Goal: Transaction & Acquisition: Download file/media

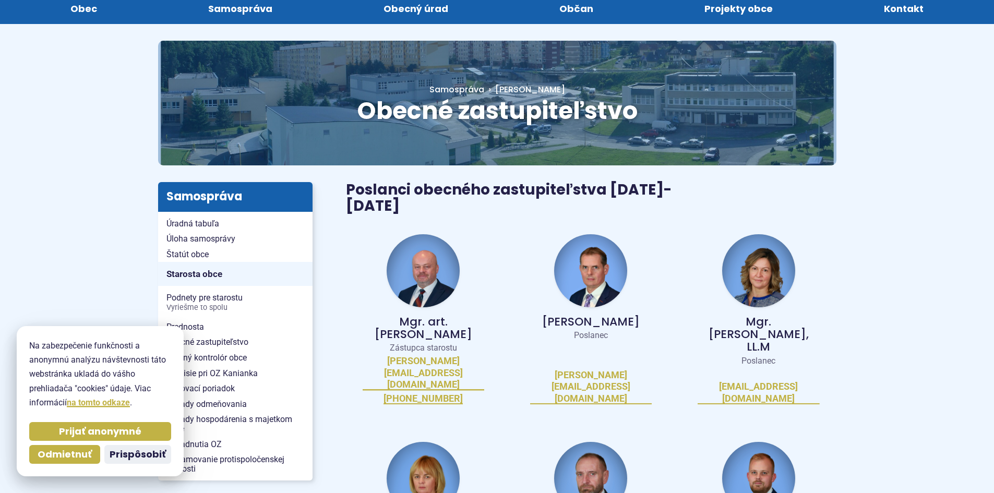
scroll to position [209, 0]
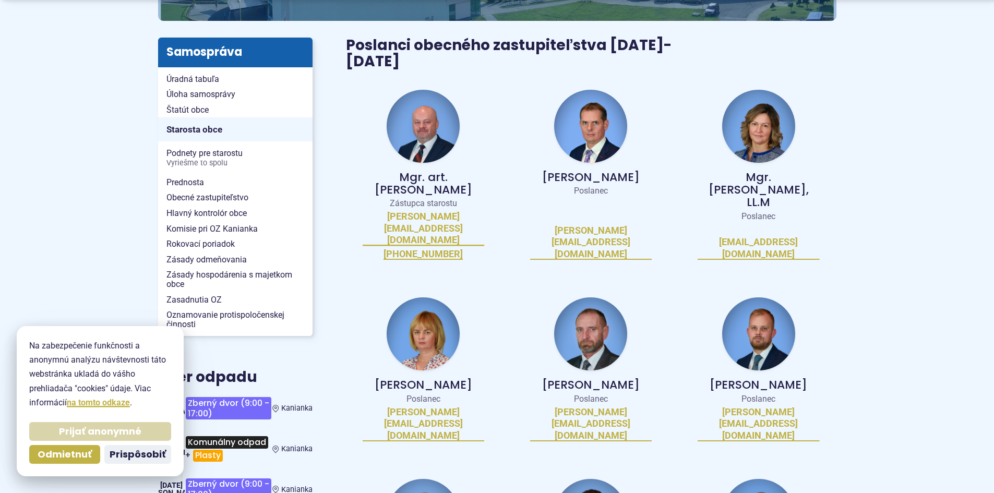
click at [70, 436] on span "Prijať anonymné" at bounding box center [100, 432] width 82 height 12
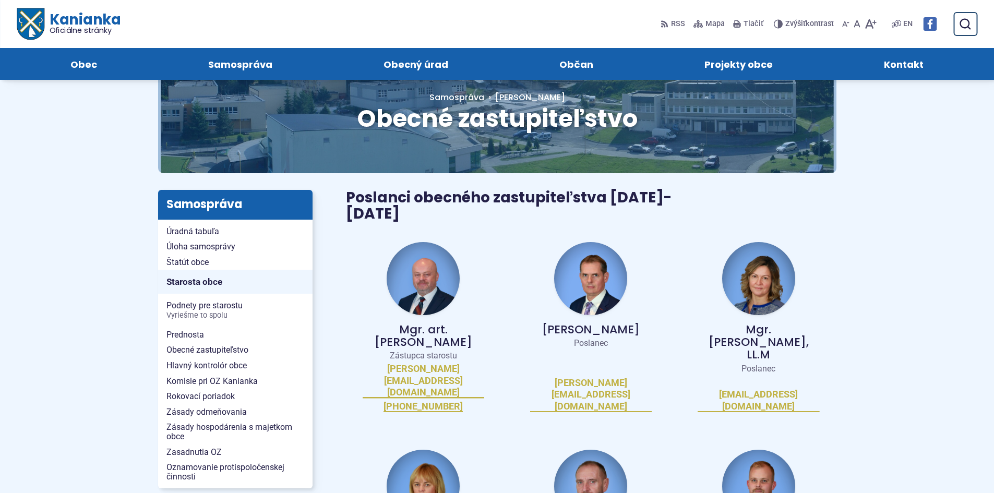
scroll to position [0, 0]
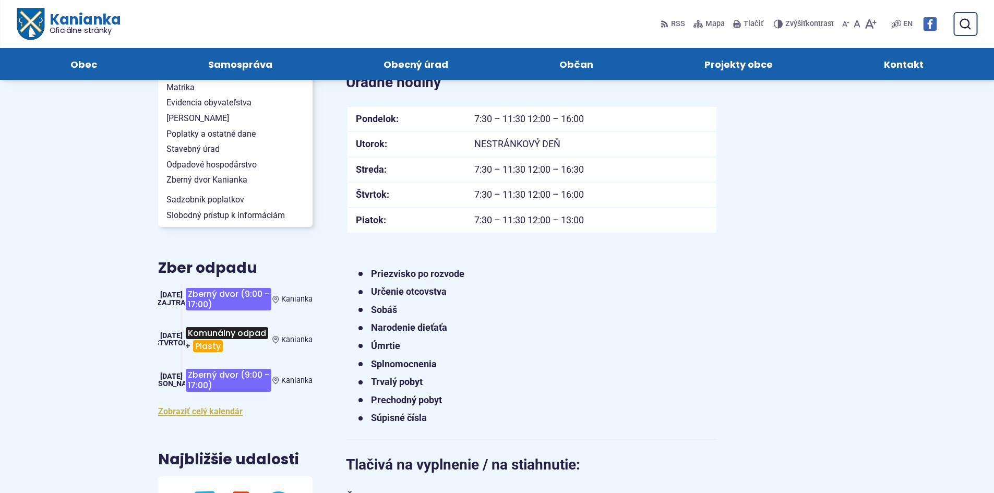
scroll to position [157, 0]
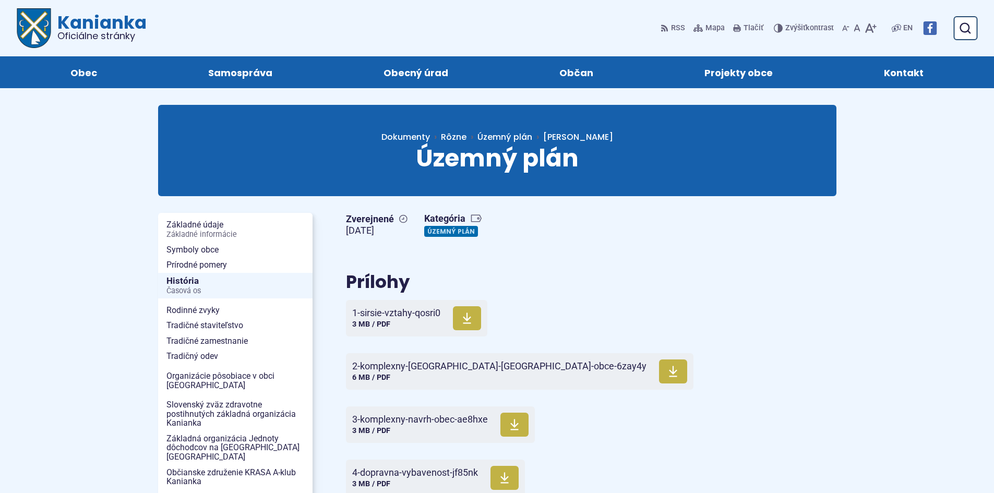
scroll to position [104, 0]
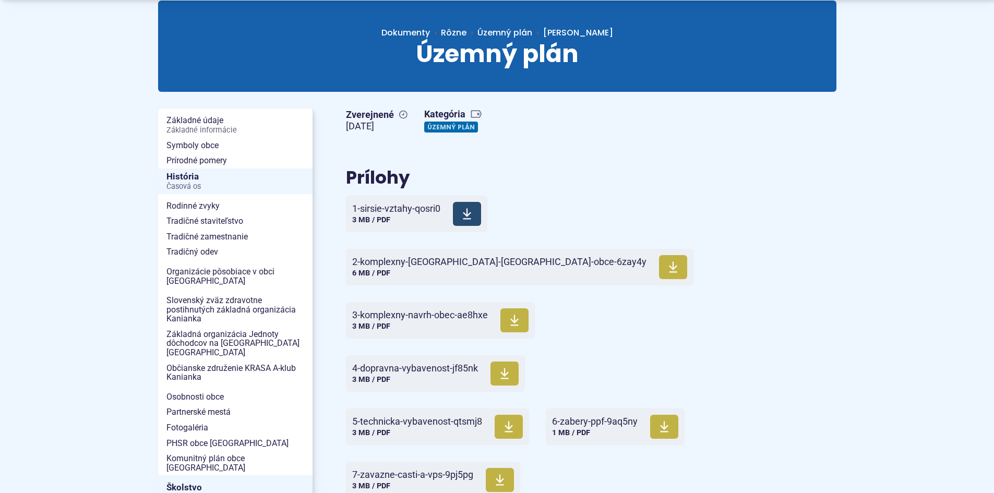
click at [435, 225] on span "1-sirsie-vztahy-qosri0 3 MB / PDF" at bounding box center [396, 213] width 88 height 29
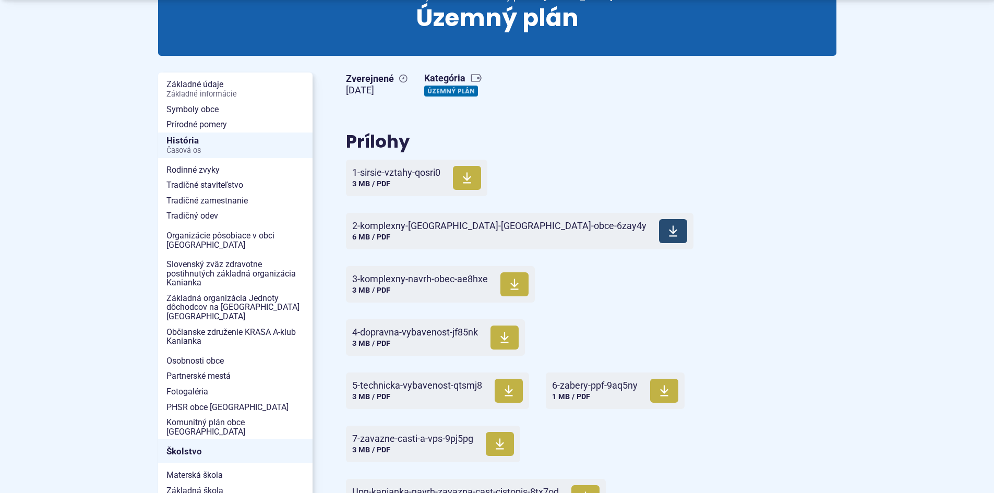
scroll to position [157, 0]
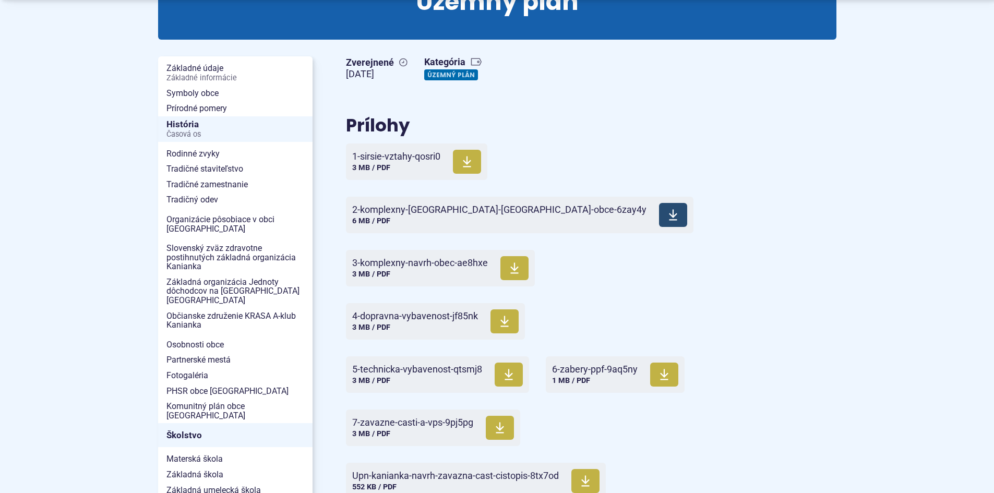
click at [669, 216] on use at bounding box center [673, 215] width 8 height 11
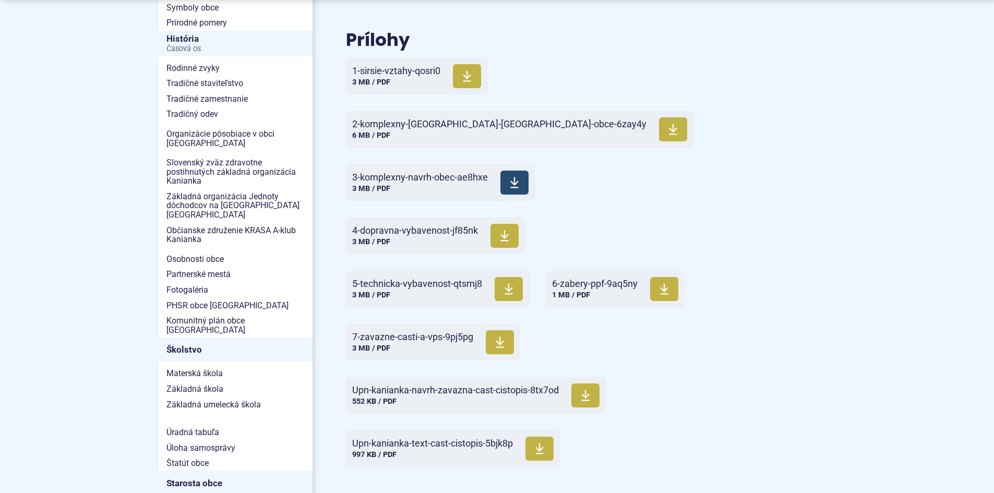
scroll to position [261, 0]
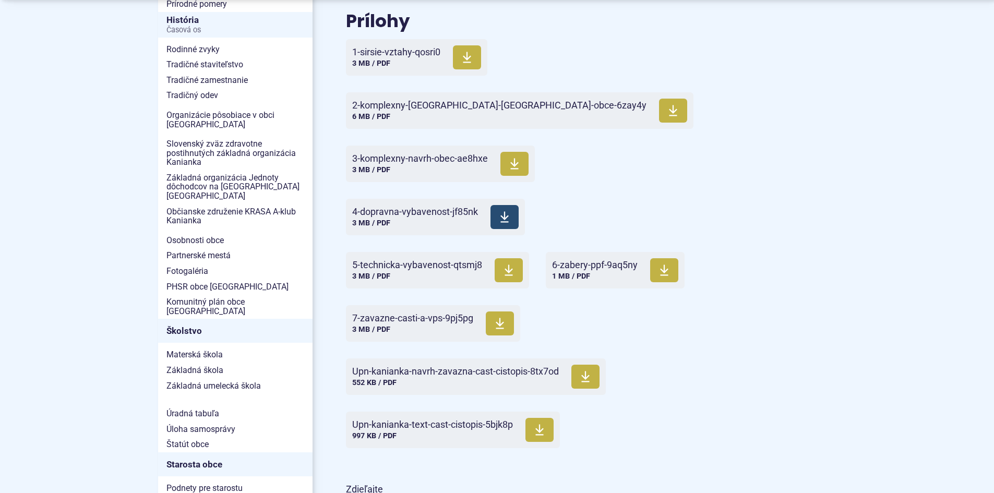
click at [513, 215] on span at bounding box center [505, 217] width 28 height 24
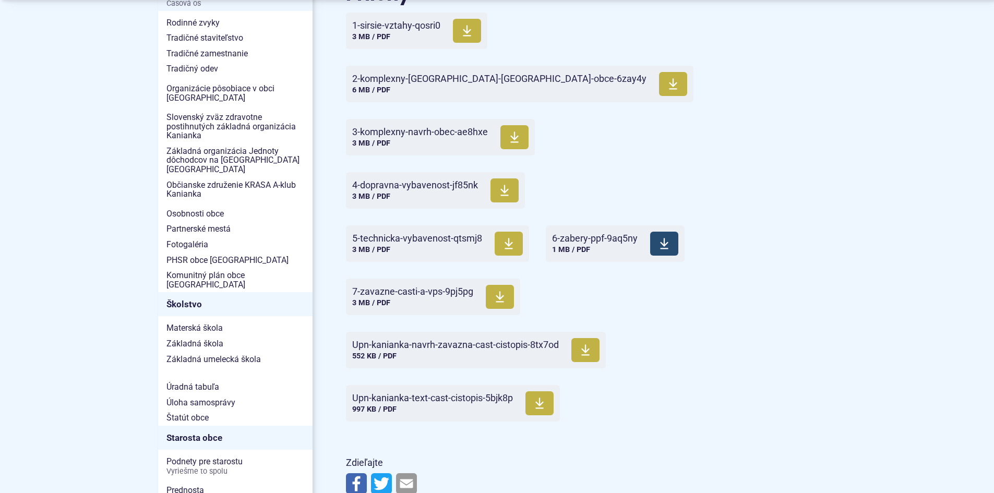
scroll to position [313, 0]
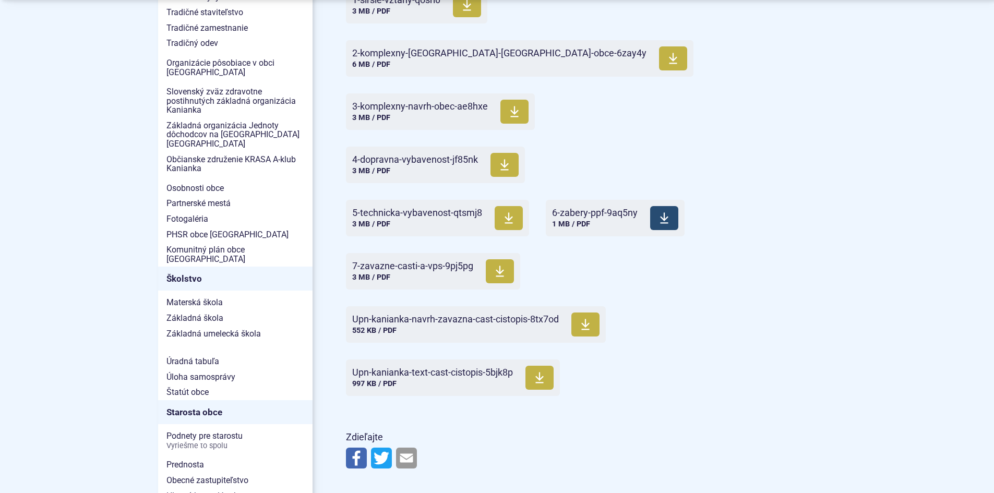
click at [654, 229] on span at bounding box center [664, 218] width 28 height 24
